Goal: Transaction & Acquisition: Purchase product/service

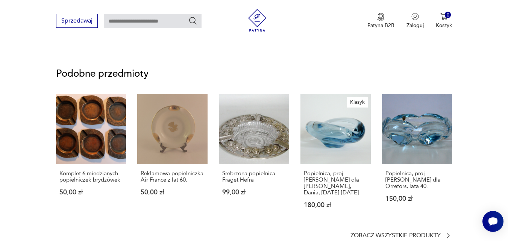
scroll to position [488, 0]
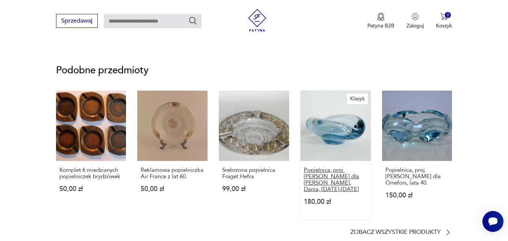
click at [323, 179] on p "Popielnica, proj. [PERSON_NAME] dla [PERSON_NAME], Dania, [DATE]-[DATE]" at bounding box center [336, 180] width 64 height 26
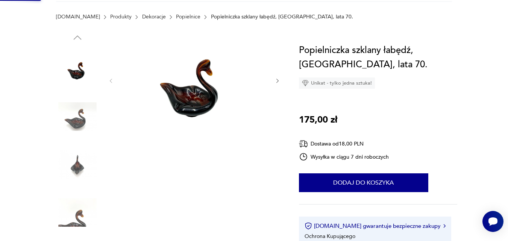
scroll to position [30, 0]
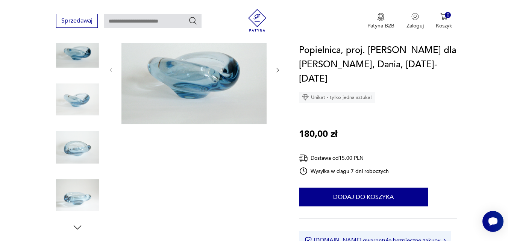
scroll to position [150, 0]
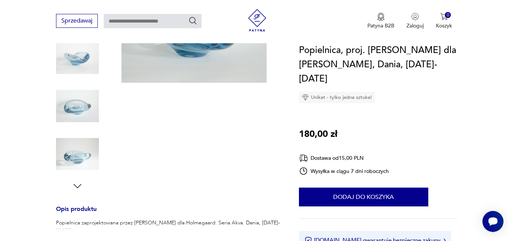
click at [79, 184] on icon "button" at bounding box center [77, 185] width 11 height 11
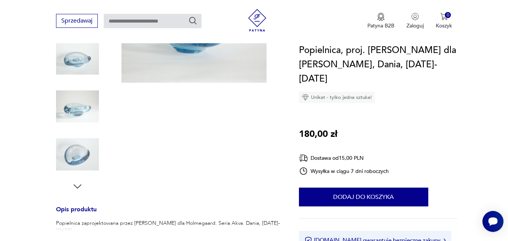
click at [79, 184] on icon "button" at bounding box center [77, 186] width 11 height 11
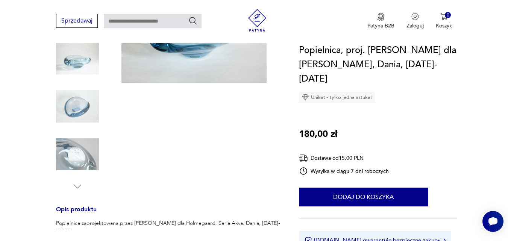
scroll to position [150, 0]
click at [80, 160] on img at bounding box center [77, 154] width 43 height 43
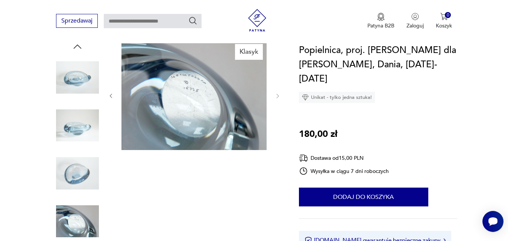
scroll to position [75, 0]
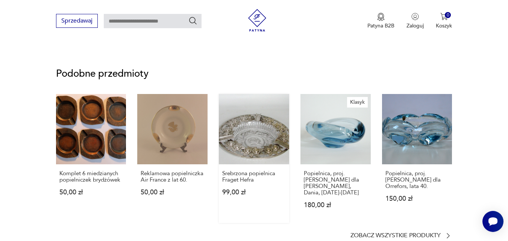
scroll to position [498, 0]
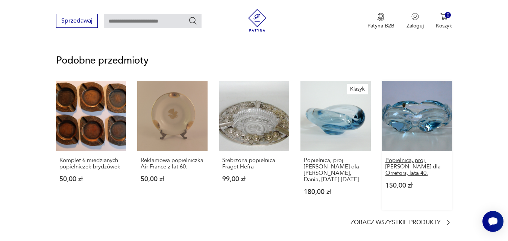
click at [435, 173] on p "Popielnica, proj. [PERSON_NAME] dla Orrefors, lata 40." at bounding box center [417, 166] width 64 height 19
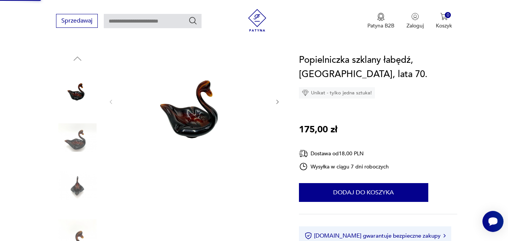
scroll to position [21, 0]
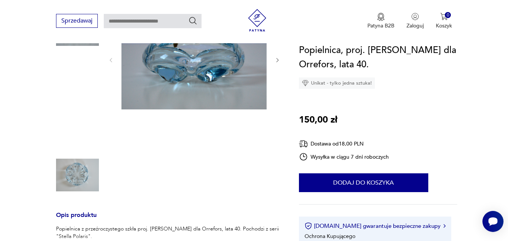
scroll to position [113, 0]
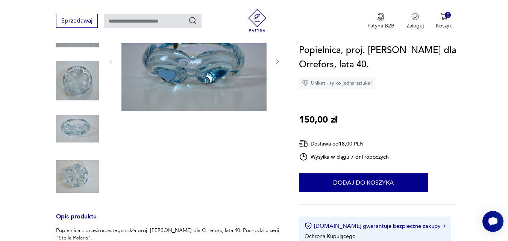
click at [70, 93] on img at bounding box center [77, 80] width 43 height 43
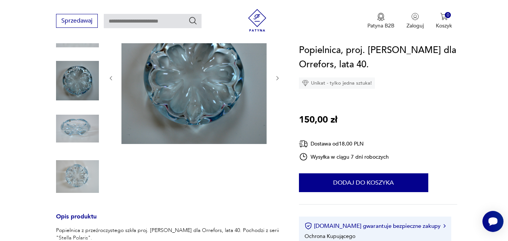
click at [81, 119] on img at bounding box center [77, 128] width 43 height 43
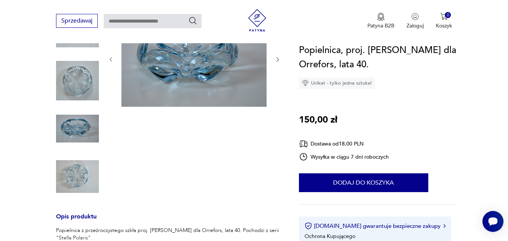
click at [80, 175] on img at bounding box center [77, 176] width 43 height 43
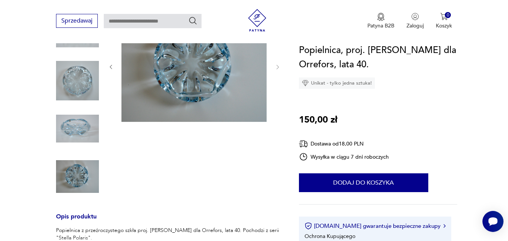
click at [82, 176] on img at bounding box center [77, 176] width 43 height 43
